Goal: Information Seeking & Learning: Check status

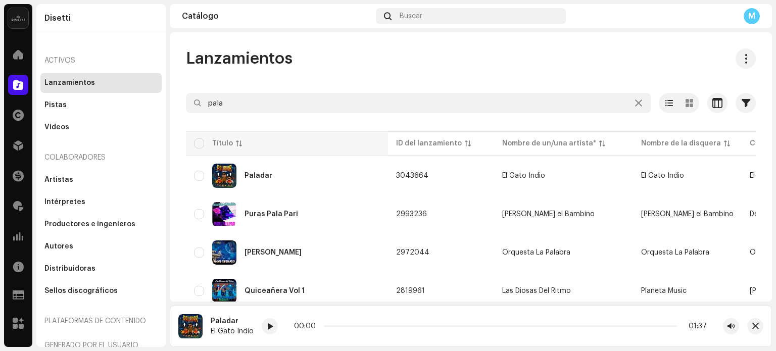
scroll to position [50, 0]
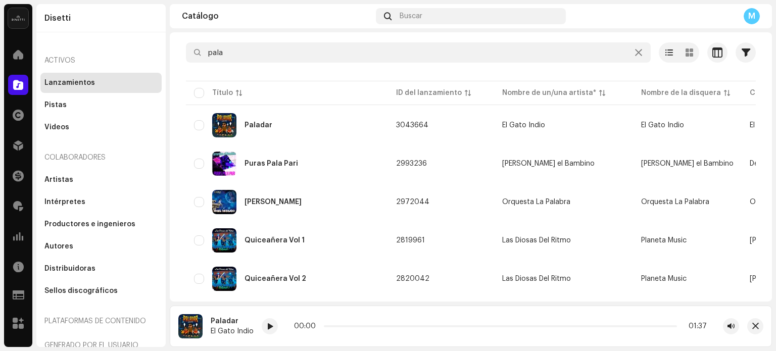
click at [68, 84] on div "Lanzamientos" at bounding box center [69, 83] width 50 height 8
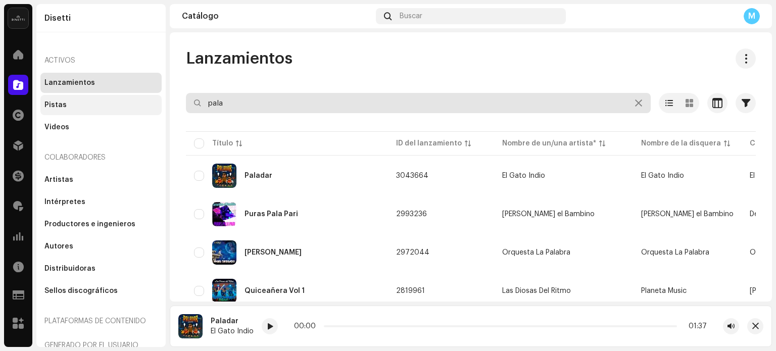
drag, startPoint x: 229, startPoint y: 104, endPoint x: 57, endPoint y: 99, distance: 172.2
click at [75, 100] on div "Disetti Inicio Catálogo Derechos Distribución Financiar Regalías Estadísticas R…" at bounding box center [388, 175] width 776 height 351
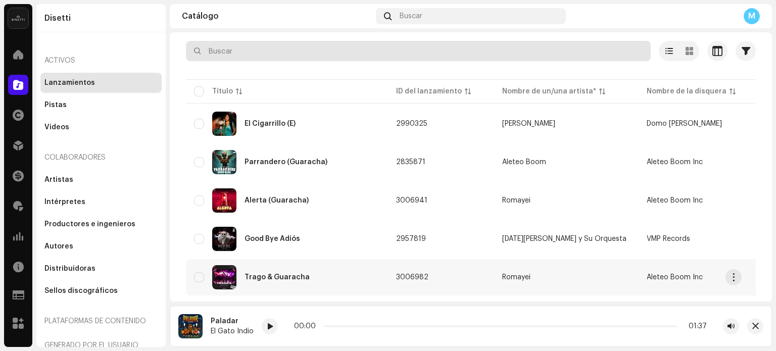
scroll to position [50, 0]
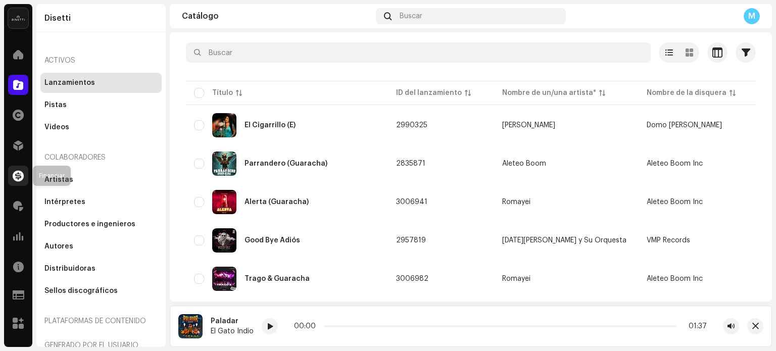
click at [20, 179] on span at bounding box center [18, 176] width 11 height 8
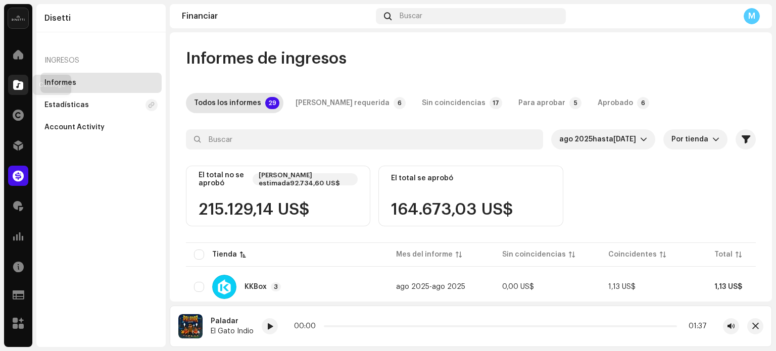
click at [18, 82] on span at bounding box center [18, 85] width 10 height 8
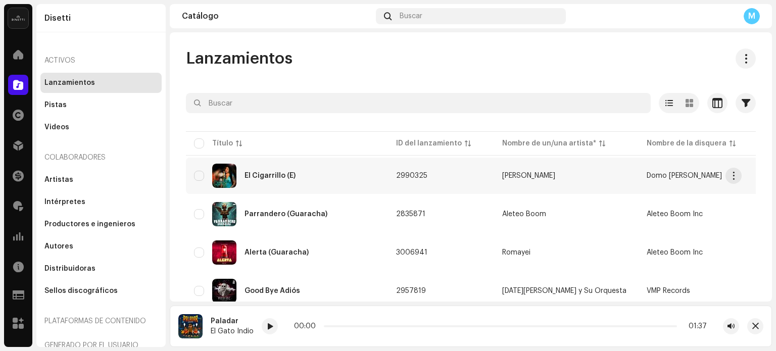
click at [275, 173] on div "El Cigarrillo (E)" at bounding box center [269, 175] width 51 height 7
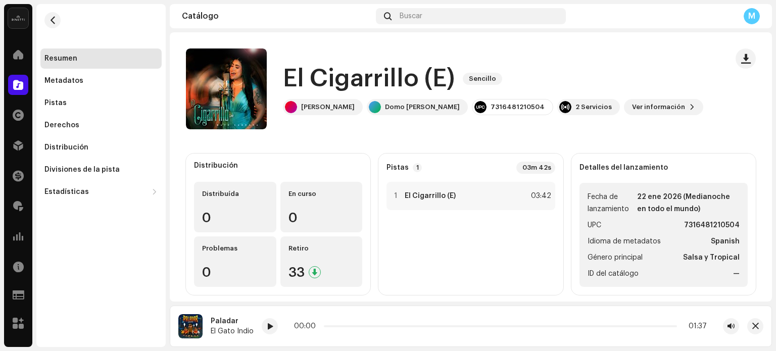
drag, startPoint x: 18, startPoint y: 183, endPoint x: 161, endPoint y: 153, distance: 146.1
click at [18, 183] on div at bounding box center [18, 176] width 20 height 20
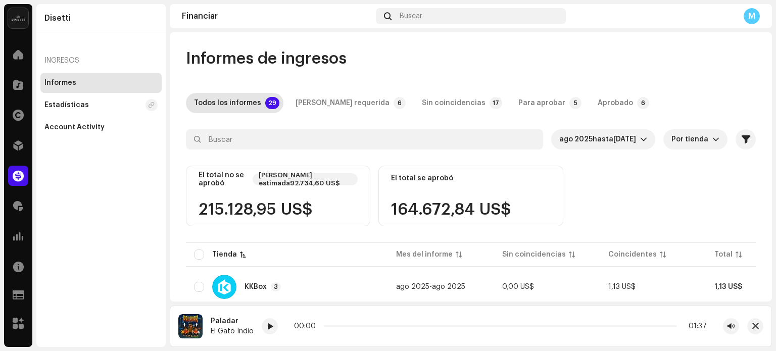
click at [6, 201] on div "Regalías" at bounding box center [18, 206] width 28 height 28
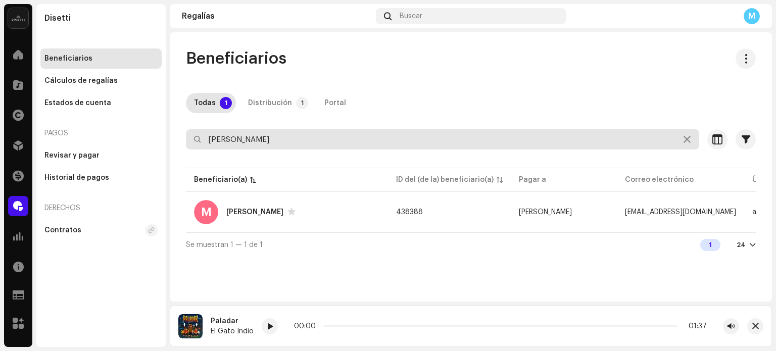
drag, startPoint x: 251, startPoint y: 135, endPoint x: 90, endPoint y: 129, distance: 160.7
click at [90, 129] on div "Disetti Inicio Catálogo Derechos Distribución Financiar Regalías Estadísticas R…" at bounding box center [388, 175] width 776 height 351
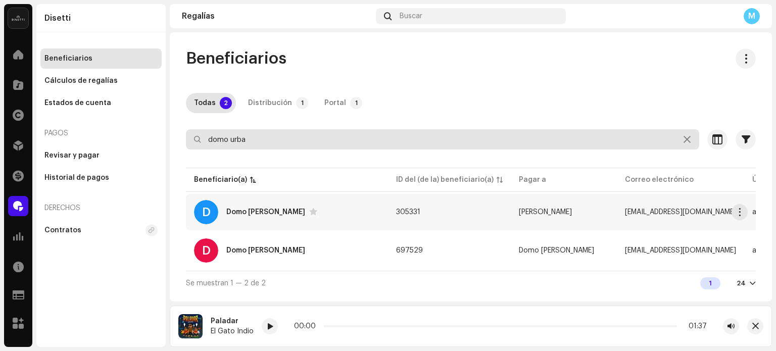
type input "domo urba"
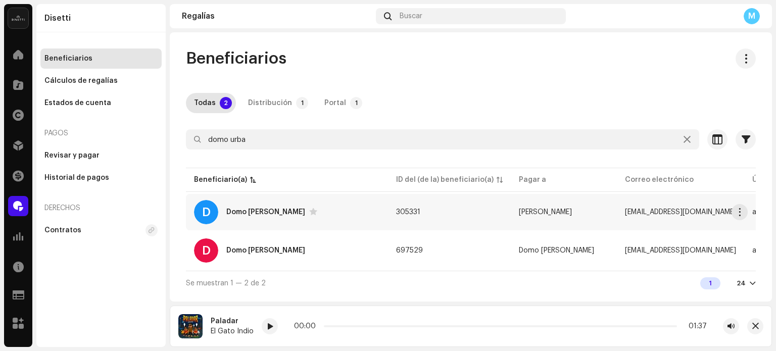
click at [225, 205] on div "D Domo [PERSON_NAME]" at bounding box center [287, 212] width 186 height 24
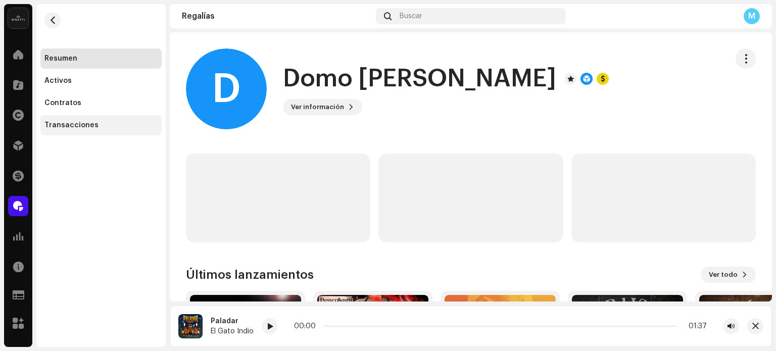
click at [88, 129] on div "Transacciones" at bounding box center [71, 125] width 54 height 8
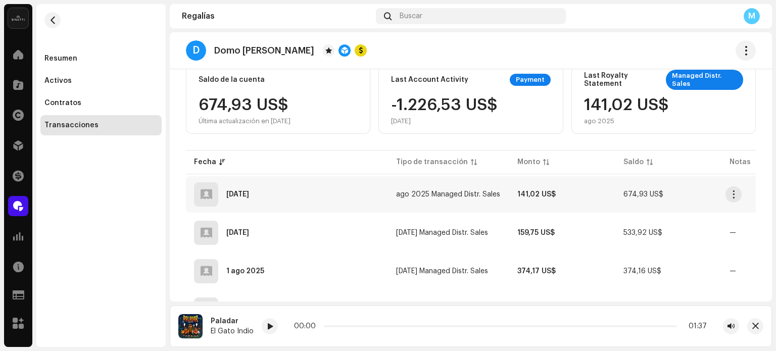
scroll to position [151, 0]
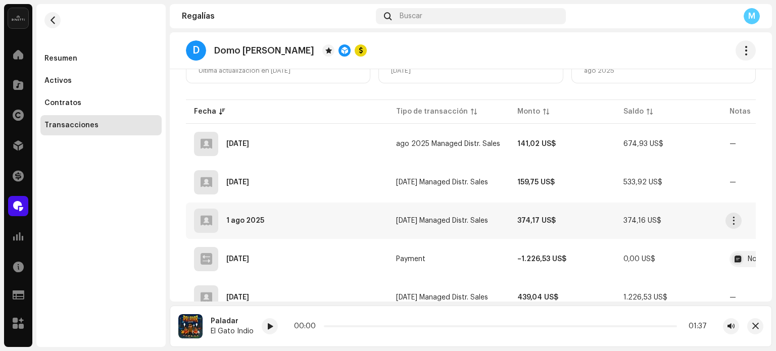
click at [306, 230] on div "1 ago 2025" at bounding box center [287, 221] width 186 height 24
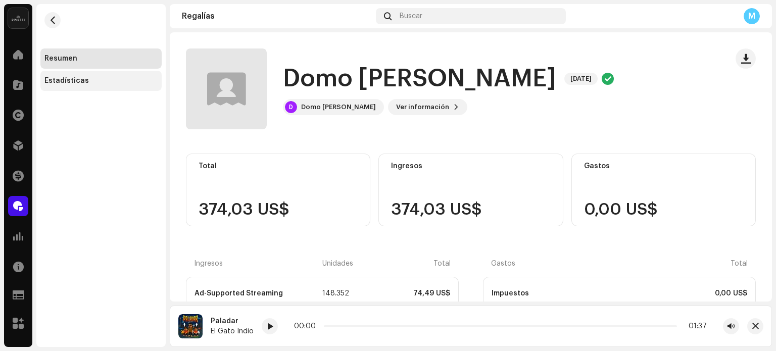
click at [73, 82] on div "Estadísticas" at bounding box center [66, 81] width 44 height 8
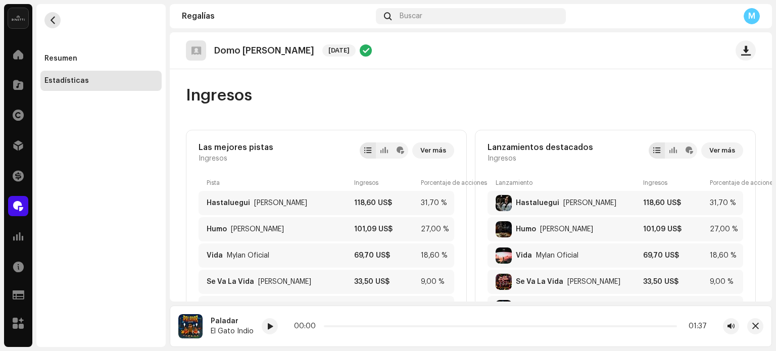
click at [46, 24] on button "button" at bounding box center [52, 20] width 16 height 16
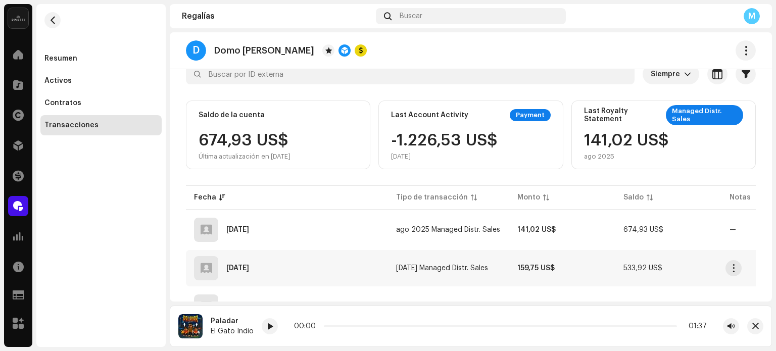
scroll to position [151, 0]
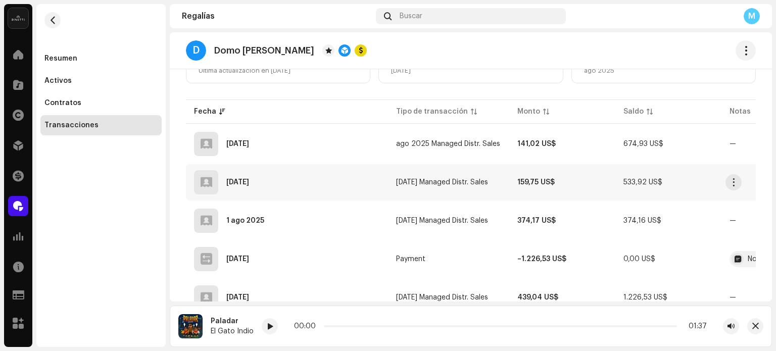
click at [336, 175] on div "[DATE]" at bounding box center [287, 182] width 186 height 24
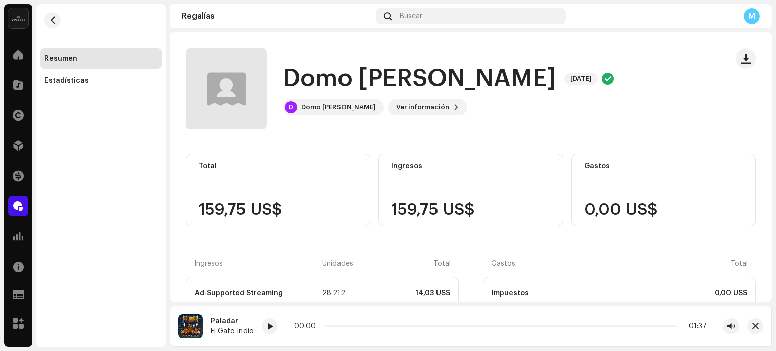
scroll to position [202, 0]
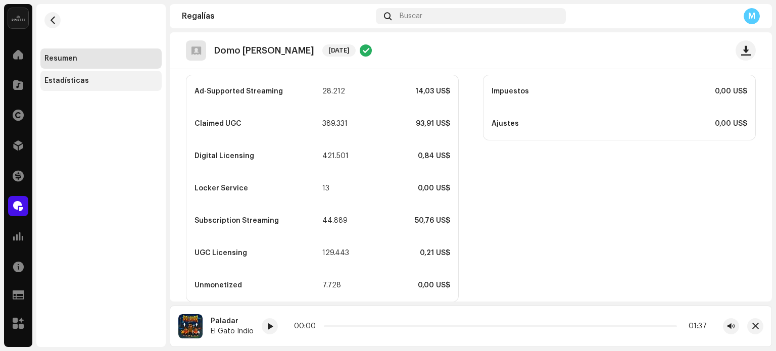
click at [83, 84] on div "Estadísticas" at bounding box center [66, 81] width 44 height 8
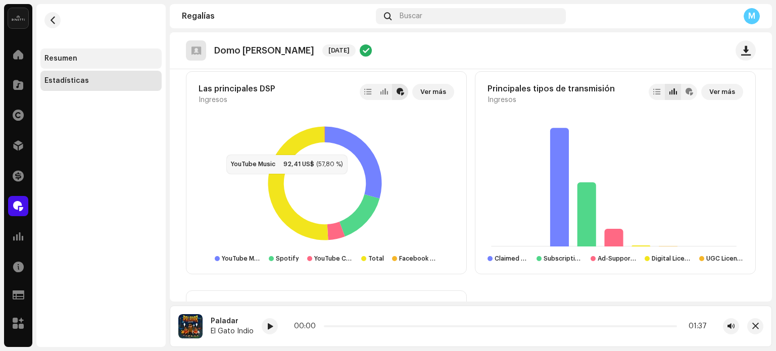
scroll to position [555, 0]
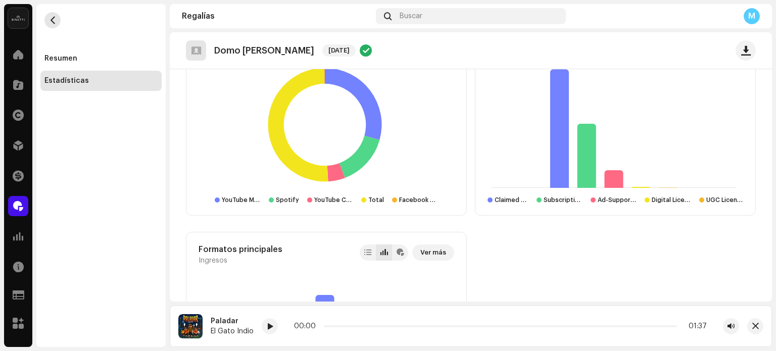
click at [54, 26] on button "button" at bounding box center [52, 20] width 16 height 16
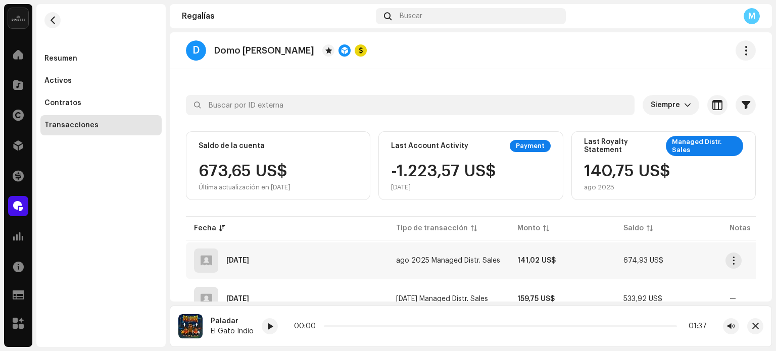
scroll to position [151, 0]
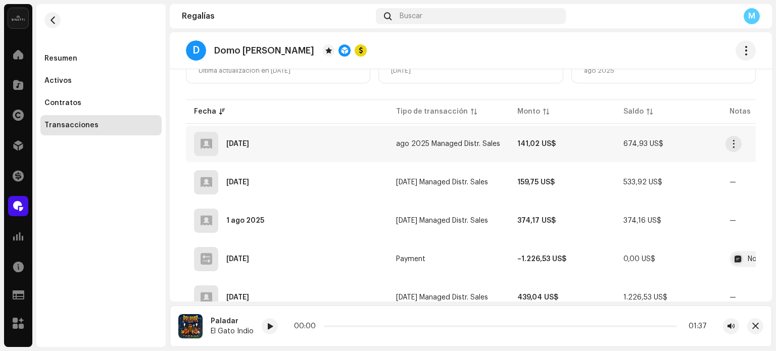
click at [360, 155] on div "[DATE]" at bounding box center [287, 144] width 186 height 24
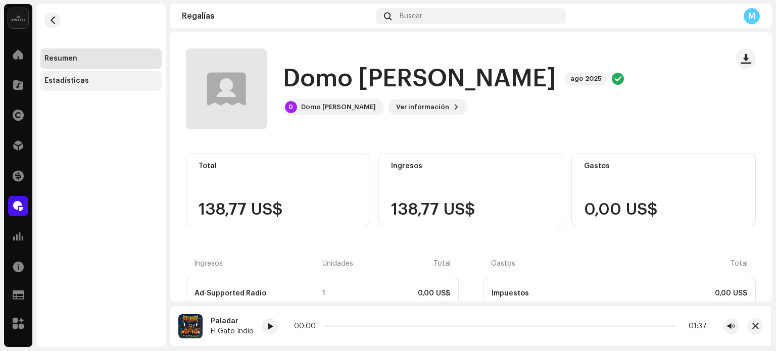
click at [111, 79] on div "Estadísticas" at bounding box center [100, 81] width 113 height 8
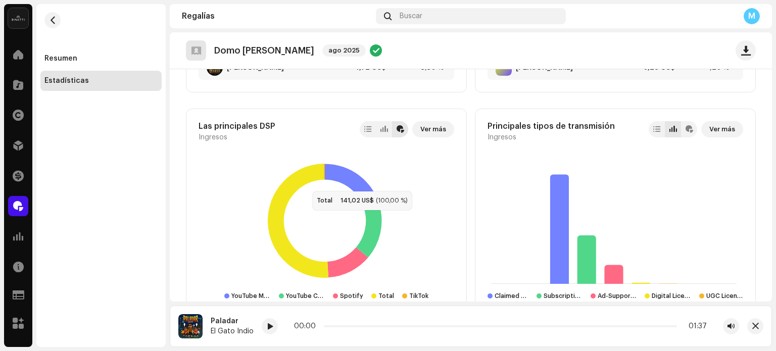
scroll to position [510, 0]
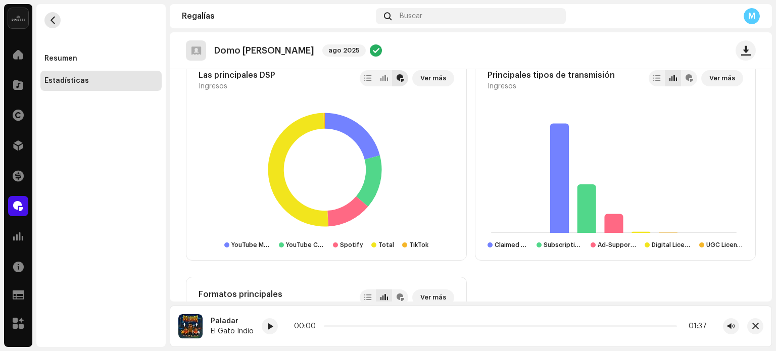
click at [49, 18] on span "button" at bounding box center [53, 20] width 8 height 8
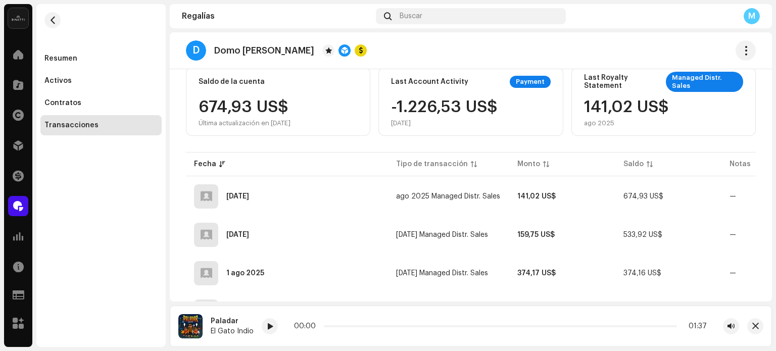
scroll to position [101, 0]
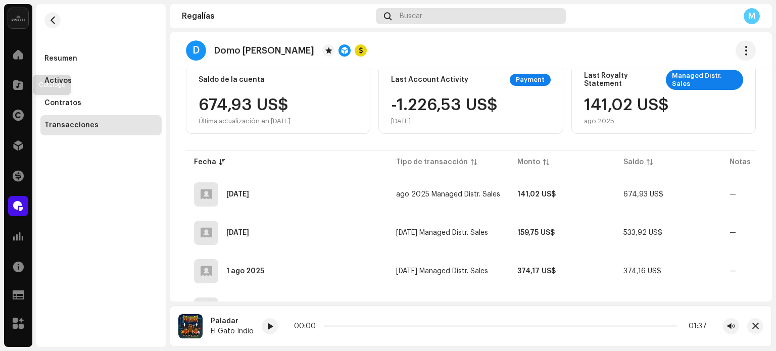
click at [13, 77] on div at bounding box center [18, 85] width 20 height 20
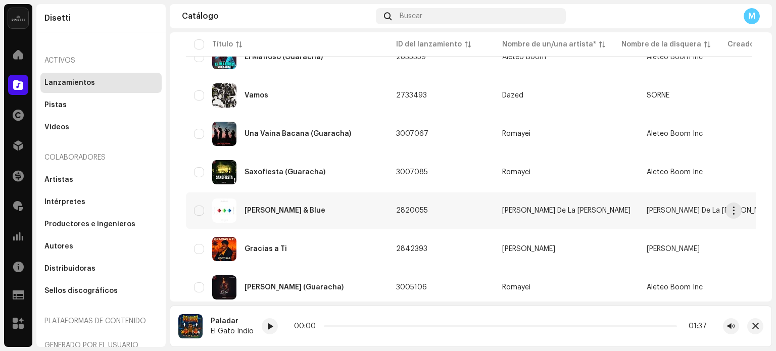
click at [335, 214] on div "[PERSON_NAME] & Blue" at bounding box center [287, 210] width 186 height 24
